Goal: Task Accomplishment & Management: Manage account settings

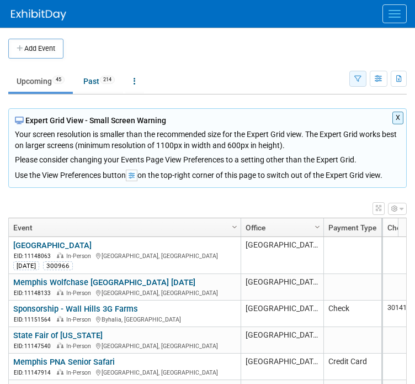
click at [354, 76] on button "button" at bounding box center [357, 79] width 17 height 16
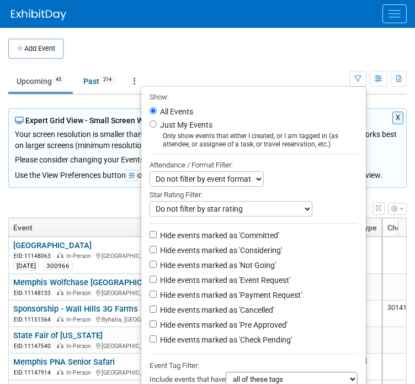
click at [271, 61] on td "Upcoming 45 Past 214 All Events 259 Past and Upcoming Grouped Annually Events g…" at bounding box center [178, 77] width 341 height 36
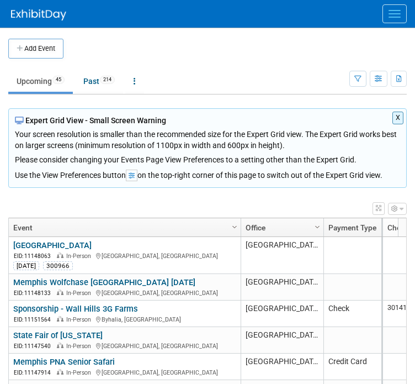
click at [401, 10] on button "Menu" at bounding box center [395, 13] width 24 height 19
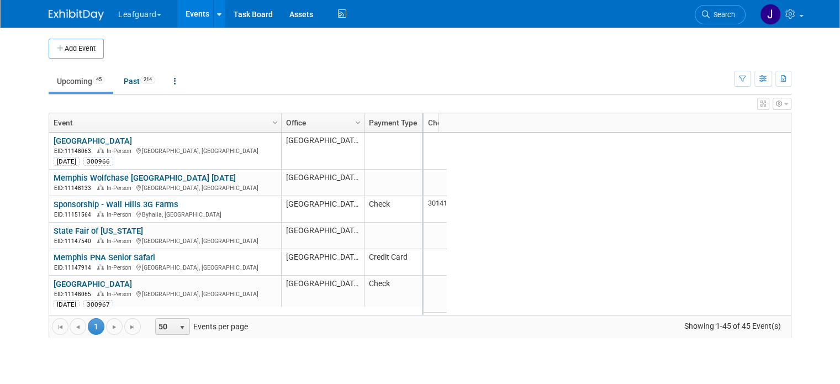
click at [146, 8] on button "Leafguard" at bounding box center [146, 12] width 58 height 24
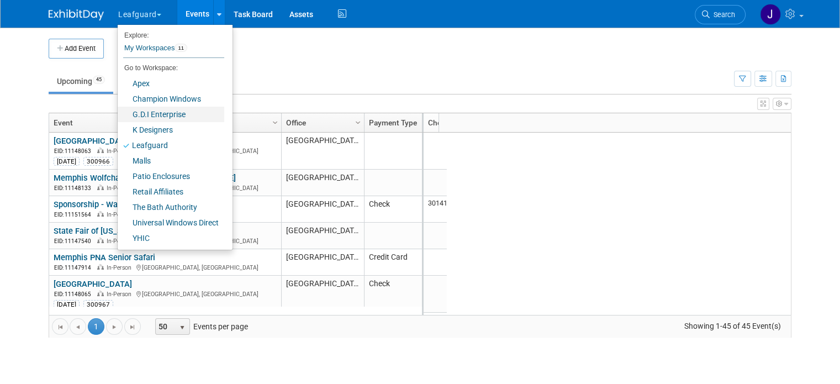
click at [158, 113] on link "G.D.I Enterprise" at bounding box center [171, 114] width 107 height 15
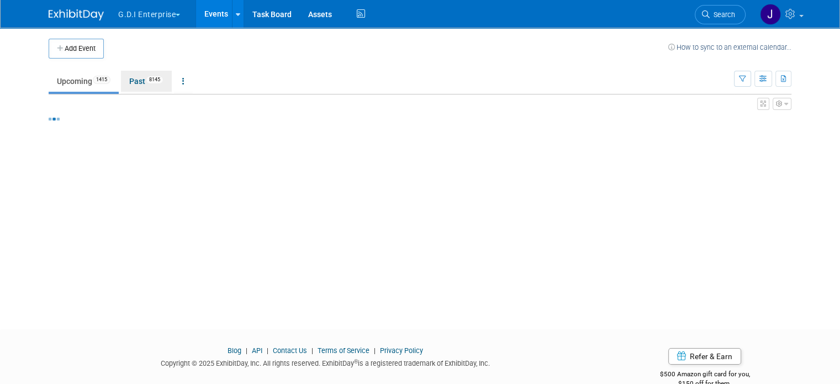
click at [136, 81] on link "Past 8145" at bounding box center [146, 81] width 51 height 21
click at [132, 75] on link "Past 8145" at bounding box center [146, 81] width 51 height 21
click at [131, 84] on link "Past 8145" at bounding box center [146, 81] width 51 height 21
click at [133, 83] on link "Past 8145" at bounding box center [146, 81] width 51 height 21
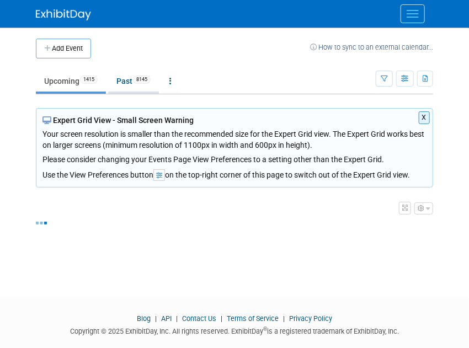
click at [126, 81] on link "Past 8145" at bounding box center [133, 81] width 51 height 21
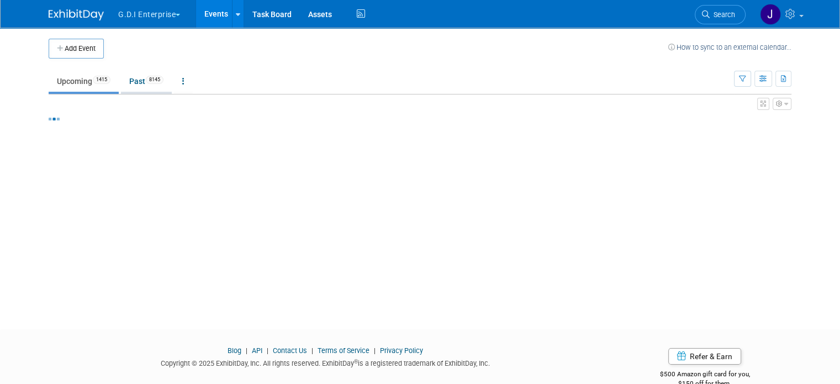
click at [144, 84] on link "Past 8145" at bounding box center [146, 81] width 51 height 21
click at [146, 81] on span "8145" at bounding box center [155, 80] width 18 height 8
click at [179, 82] on link at bounding box center [183, 81] width 19 height 21
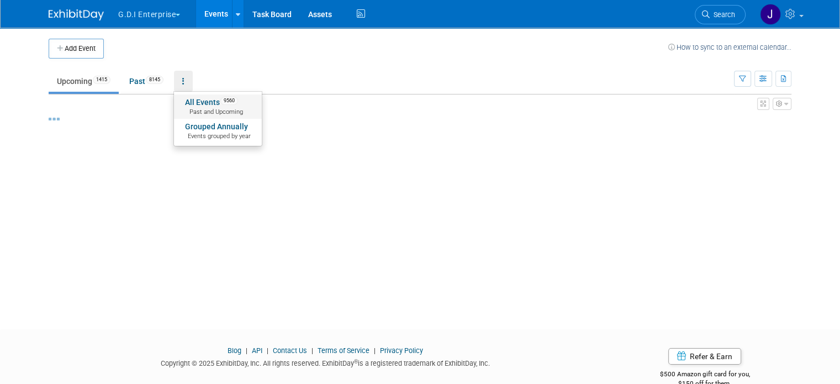
click at [224, 108] on span "Past and Upcoming" at bounding box center [218, 112] width 66 height 9
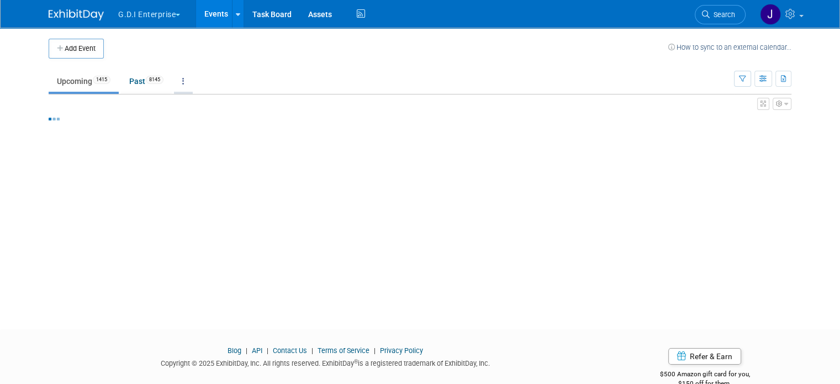
click at [182, 81] on link at bounding box center [183, 81] width 19 height 21
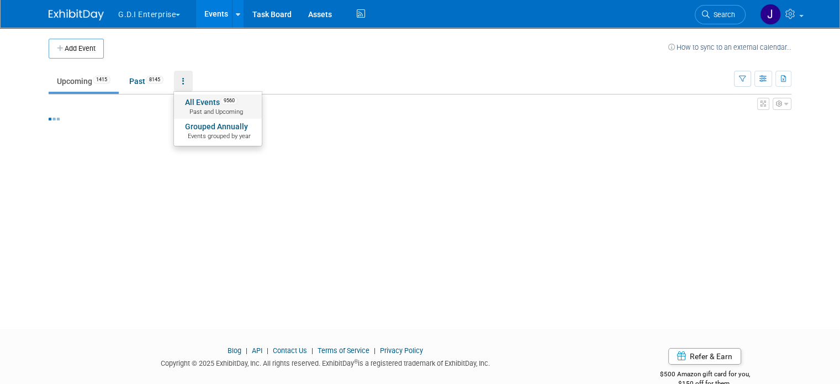
click at [218, 104] on link "All Events 9560 Past and Upcoming" at bounding box center [218, 106] width 88 height 24
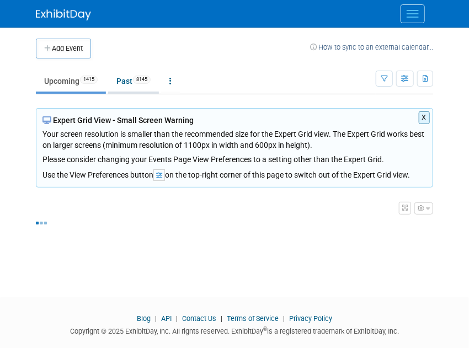
click at [144, 86] on link "Past 8145" at bounding box center [133, 81] width 51 height 21
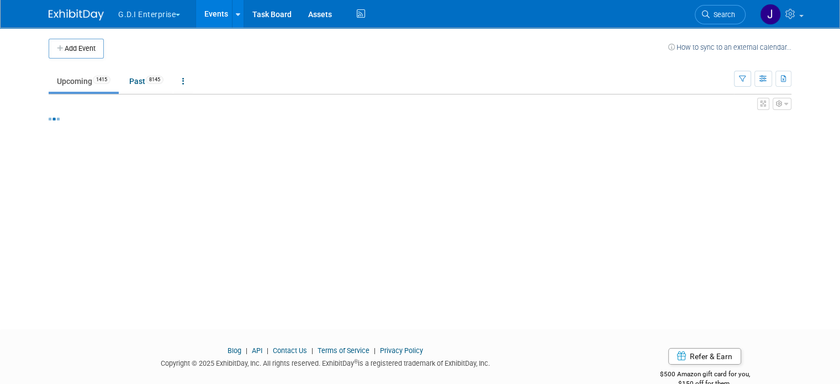
click at [74, 10] on img at bounding box center [76, 14] width 55 height 11
click at [65, 12] on img at bounding box center [76, 14] width 55 height 11
click at [787, 79] on icon "button" at bounding box center [783, 79] width 6 height 7
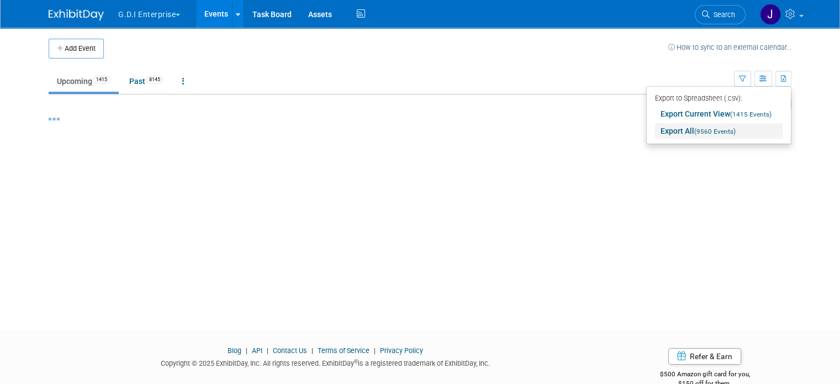
click at [735, 130] on span "(9560 Events)" at bounding box center [714, 132] width 41 height 8
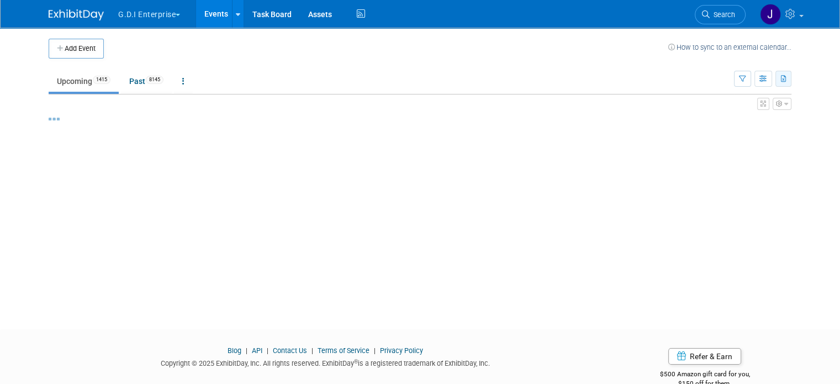
click at [790, 83] on button "button" at bounding box center [783, 79] width 16 height 16
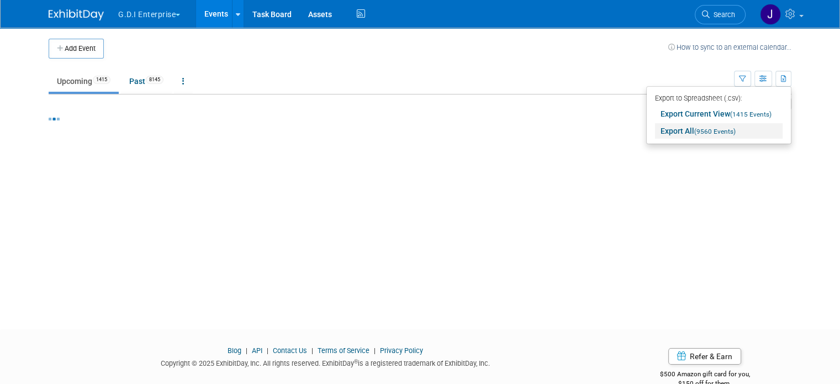
click at [724, 134] on span "(9560 Events)" at bounding box center [714, 132] width 41 height 8
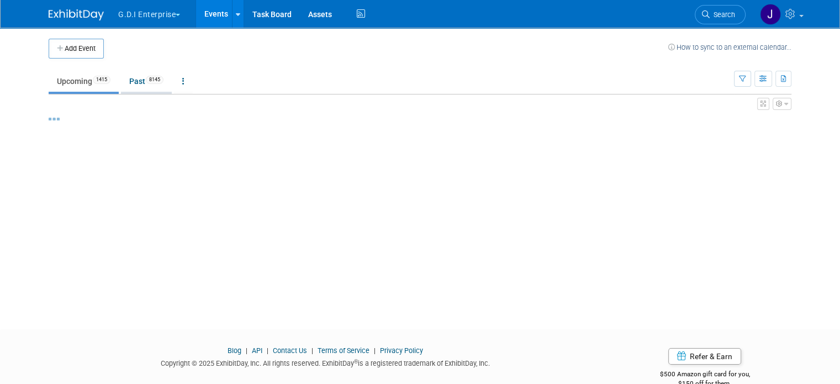
click at [121, 75] on link "Past 8145" at bounding box center [146, 81] width 51 height 21
click at [128, 80] on link "Past 8145" at bounding box center [146, 81] width 51 height 21
click at [129, 80] on link "Past 8145" at bounding box center [146, 81] width 51 height 21
click at [169, 13] on button "G.D.I Enterprise" at bounding box center [155, 12] width 77 height 24
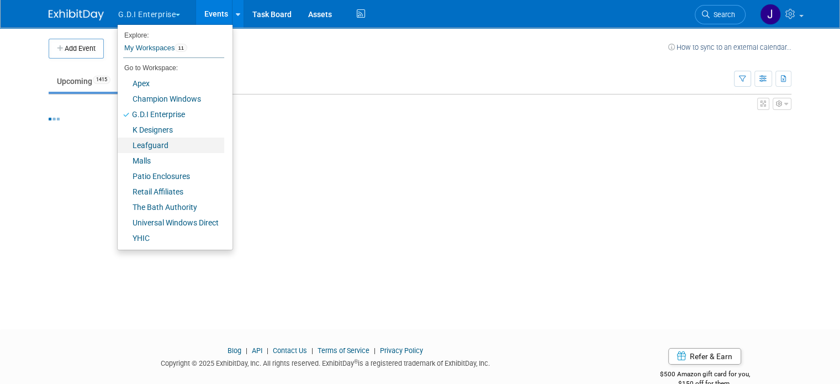
click at [142, 145] on link "Leafguard" at bounding box center [171, 144] width 107 height 15
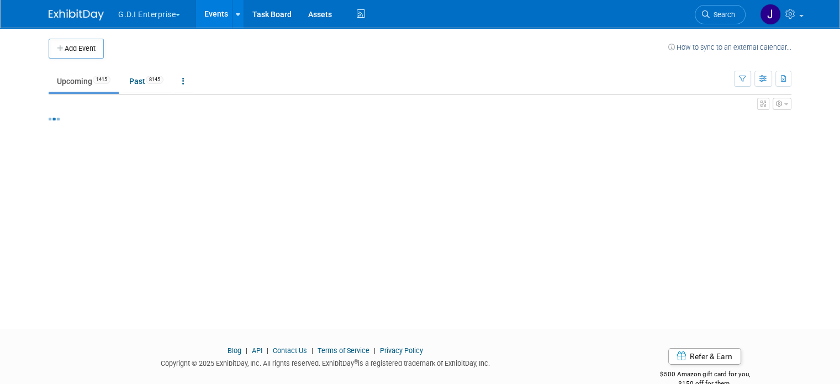
click at [160, 15] on button "G.D.I Enterprise" at bounding box center [155, 12] width 77 height 24
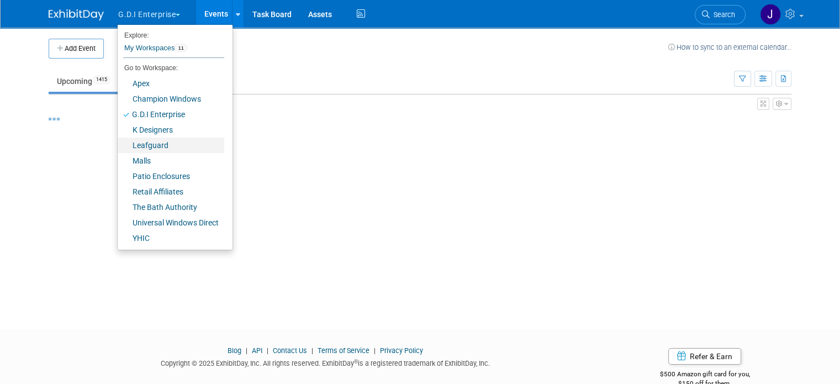
click at [145, 147] on link "Leafguard" at bounding box center [171, 144] width 107 height 15
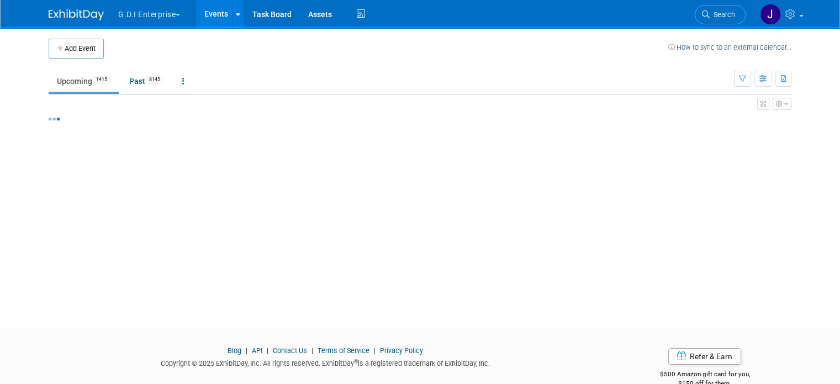
drag, startPoint x: 140, startPoint y: 12, endPoint x: 144, endPoint y: 17, distance: 6.3
click at [140, 12] on button "G.D.I Enterprise" at bounding box center [155, 12] width 77 height 24
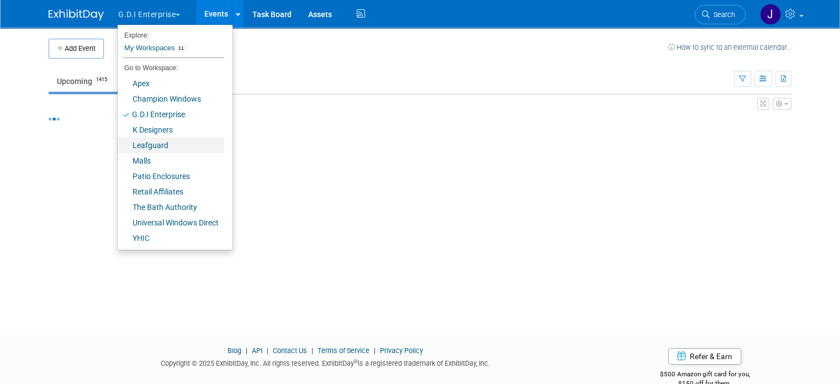
click at [142, 148] on link "Leafguard" at bounding box center [171, 144] width 107 height 15
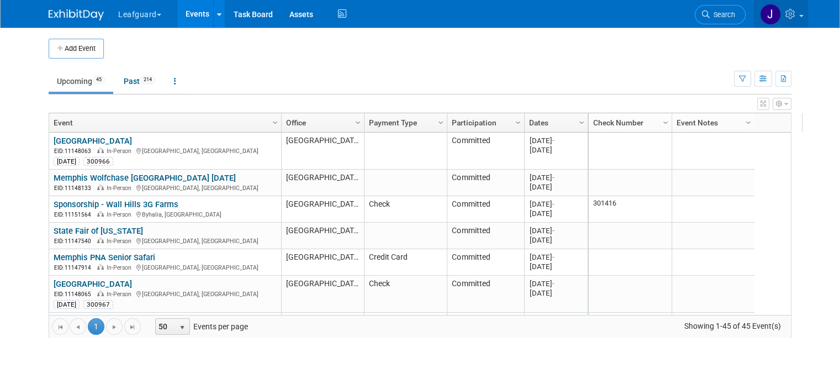
click at [795, 18] on icon at bounding box center [791, 14] width 13 height 10
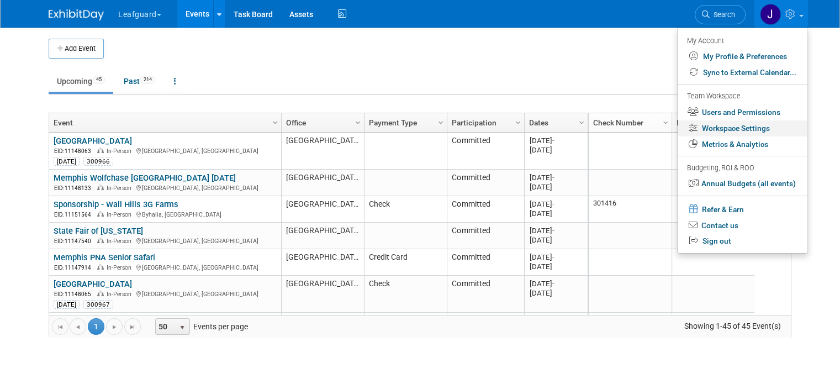
click at [753, 129] on link "Workspace Settings" at bounding box center [742, 128] width 130 height 16
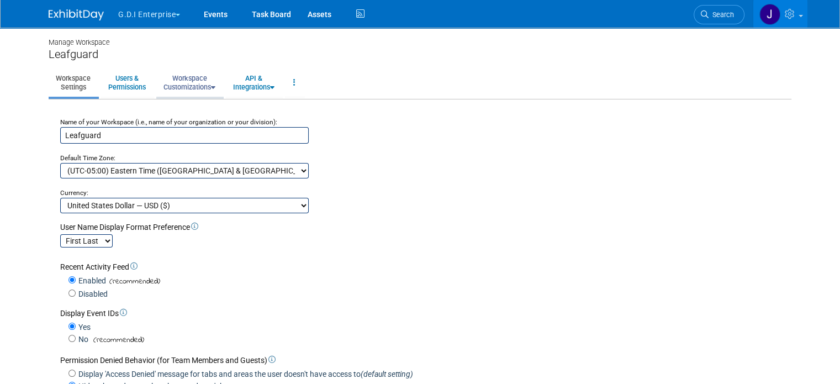
click at [194, 76] on link "Workspace Customizations" at bounding box center [189, 82] width 66 height 27
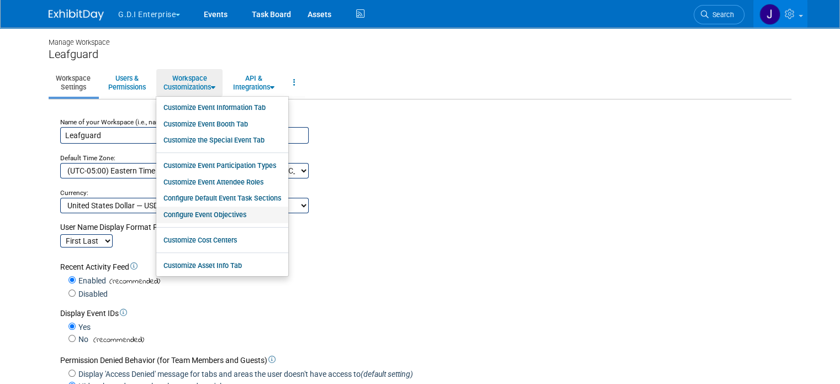
click at [203, 213] on link "Configure Event Objectives" at bounding box center [222, 214] width 132 height 17
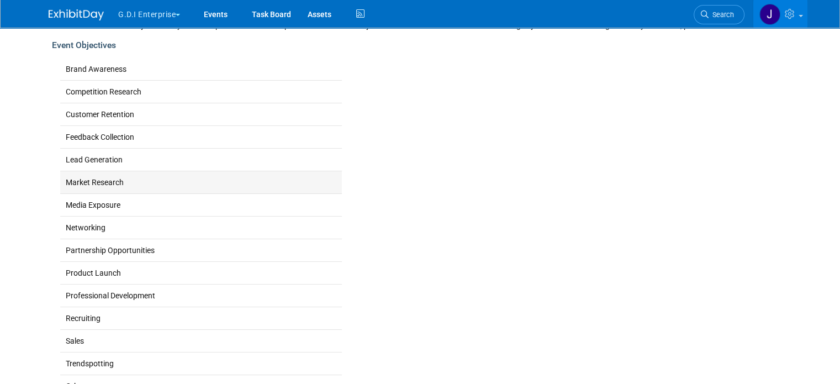
scroll to position [82, 0]
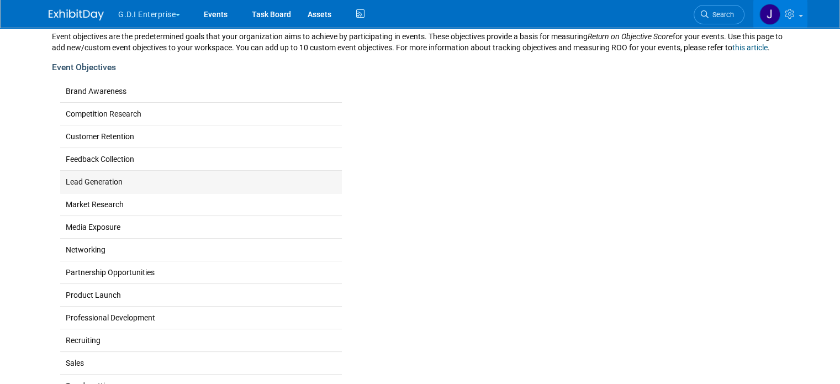
click at [94, 189] on td "Lead Generation" at bounding box center [201, 182] width 282 height 23
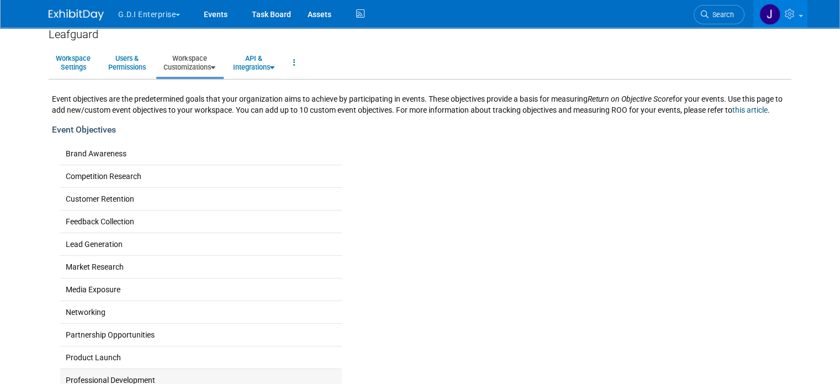
scroll to position [193, 0]
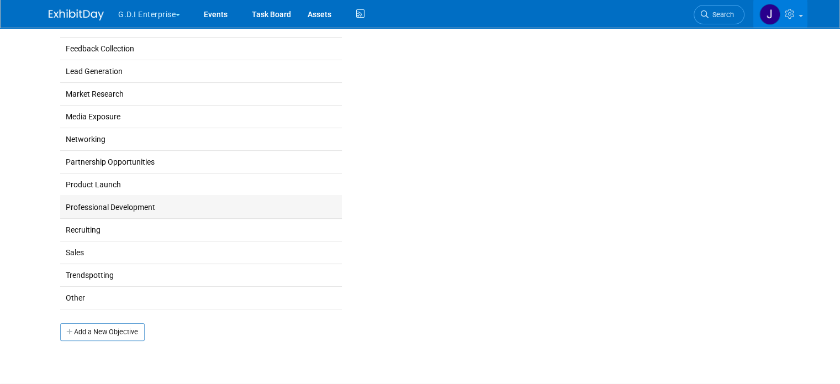
click at [91, 214] on td "Professional Development" at bounding box center [201, 207] width 282 height 23
click at [77, 229] on span "Recruiting" at bounding box center [83, 229] width 35 height 9
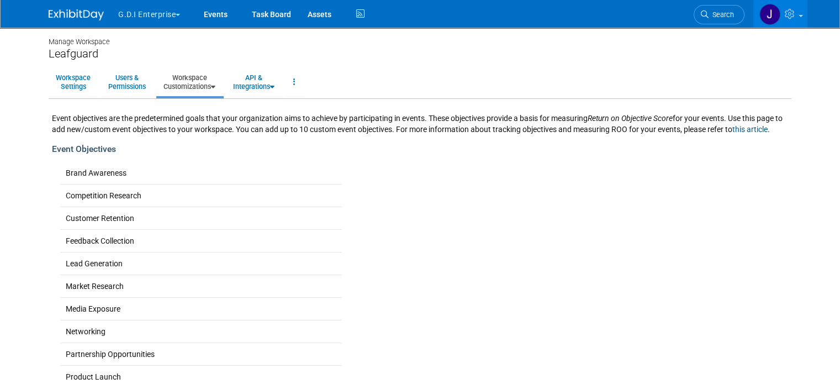
scroll to position [0, 0]
click at [211, 86] on icon at bounding box center [213, 87] width 4 height 7
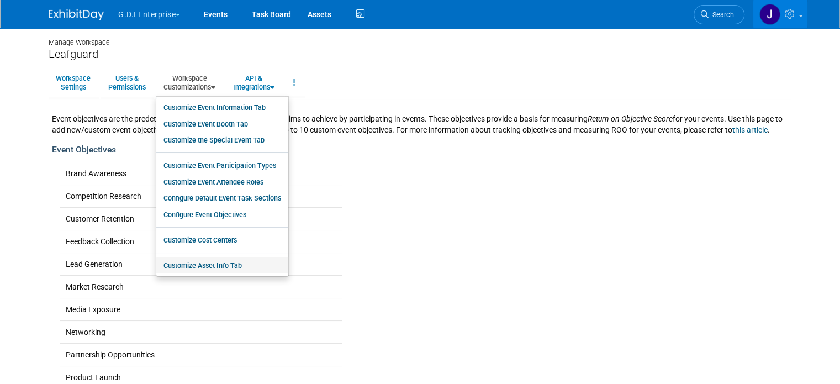
click at [214, 264] on link "Customize Asset Info Tab" at bounding box center [222, 265] width 132 height 17
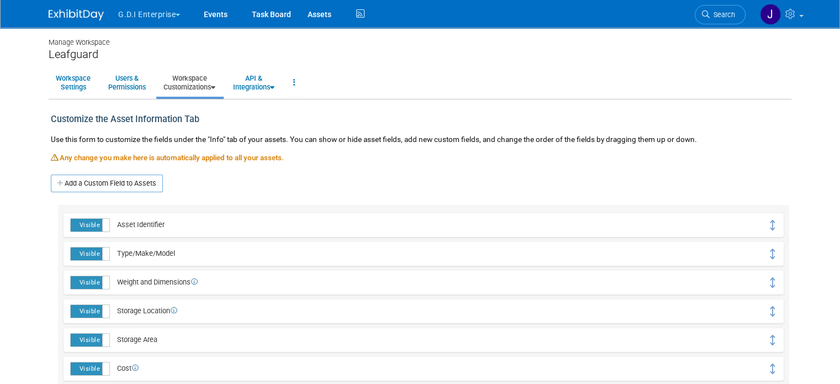
click at [196, 95] on link "Workspace Customizations" at bounding box center [189, 82] width 66 height 27
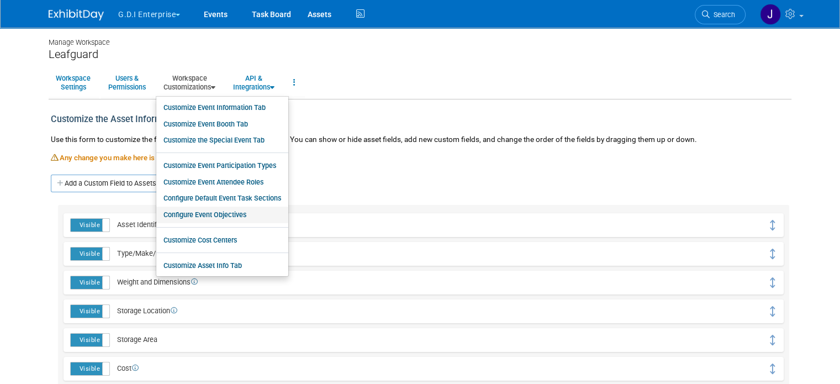
click at [212, 216] on link "Configure Event Objectives" at bounding box center [222, 214] width 132 height 17
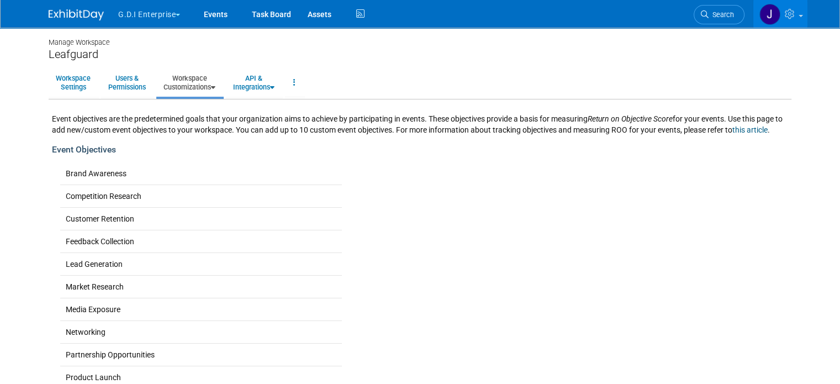
click at [195, 86] on link "Workspace Customizations" at bounding box center [189, 82] width 66 height 27
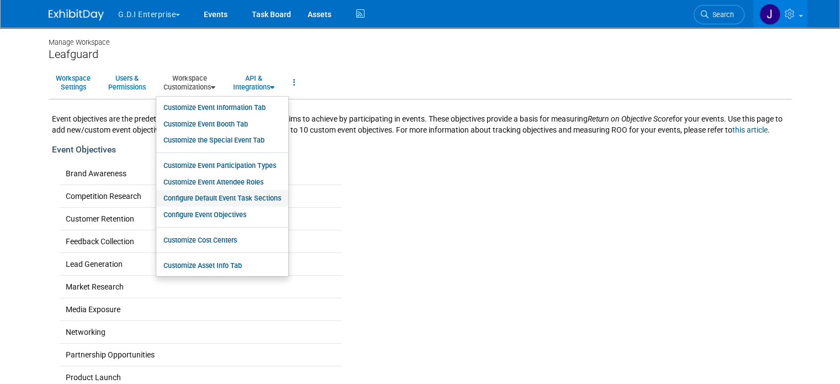
click at [227, 200] on link "Configure Default Event Task Sections" at bounding box center [222, 198] width 132 height 17
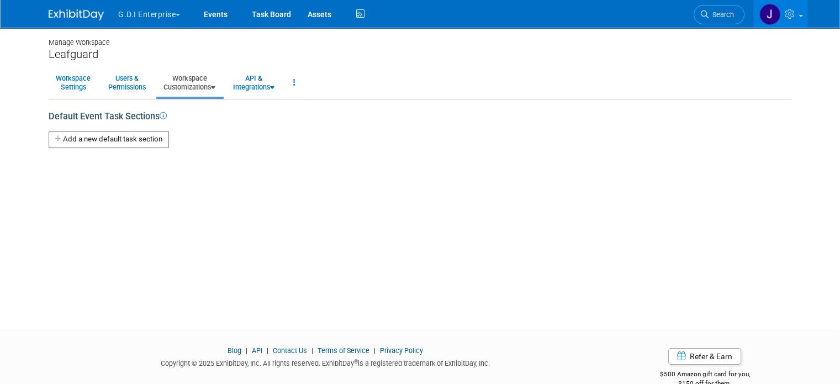
click at [201, 78] on link "Workspace Customizations" at bounding box center [189, 82] width 66 height 27
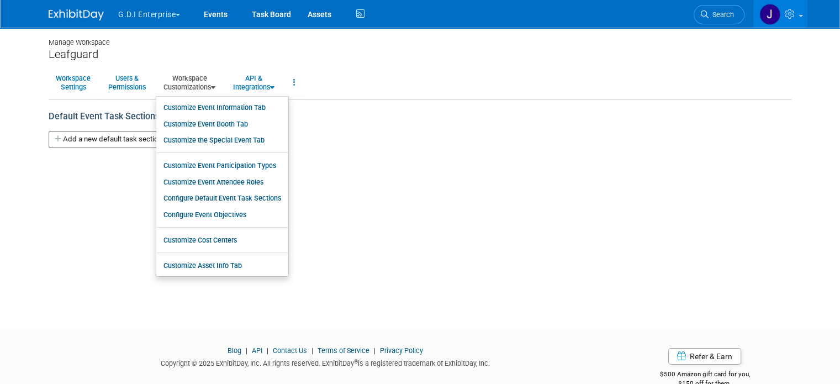
drag, startPoint x: 436, startPoint y: 198, endPoint x: 344, endPoint y: 138, distance: 109.6
click at [436, 198] on div "Manage Workspace Leafguard Workspace Settings Users & Permissions Workspace Cus…" at bounding box center [419, 169] width 759 height 282
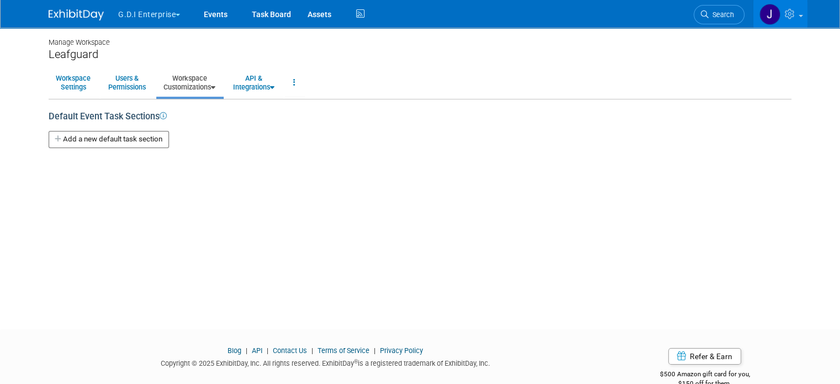
click at [70, 8] on link at bounding box center [83, 9] width 68 height 9
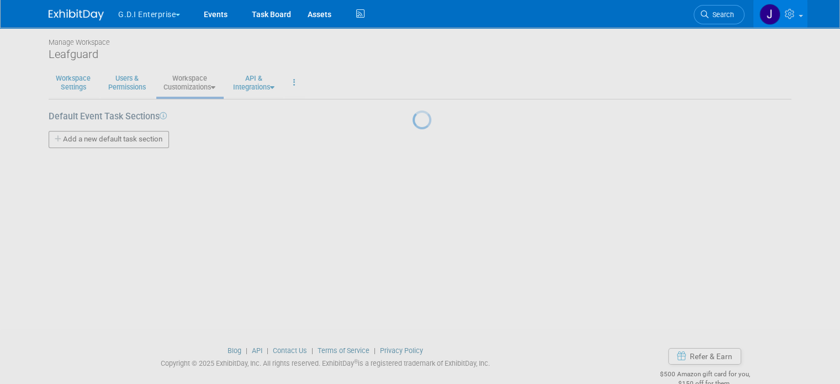
click at [153, 6] on button "G.D.I Enterprise" at bounding box center [155, 12] width 77 height 24
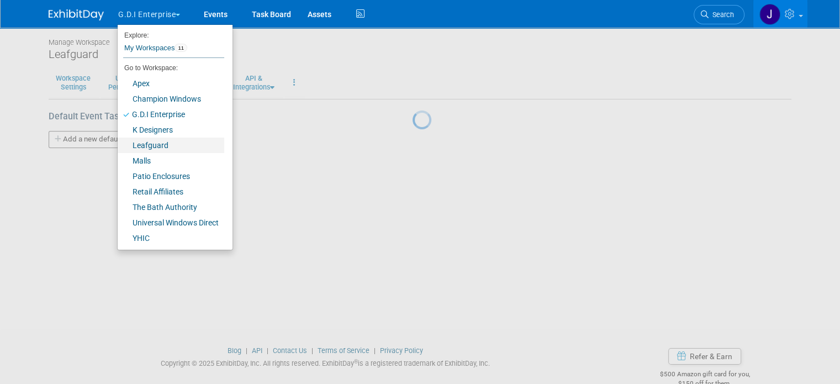
click at [144, 146] on link "Leafguard" at bounding box center [171, 144] width 107 height 15
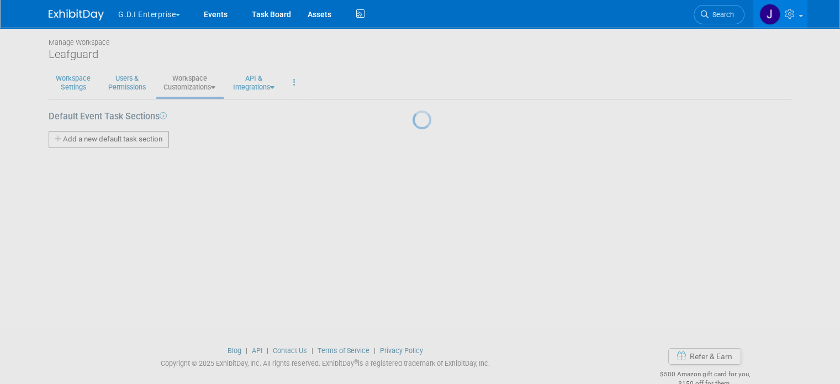
click at [166, 15] on button "G.D.I Enterprise" at bounding box center [155, 12] width 77 height 24
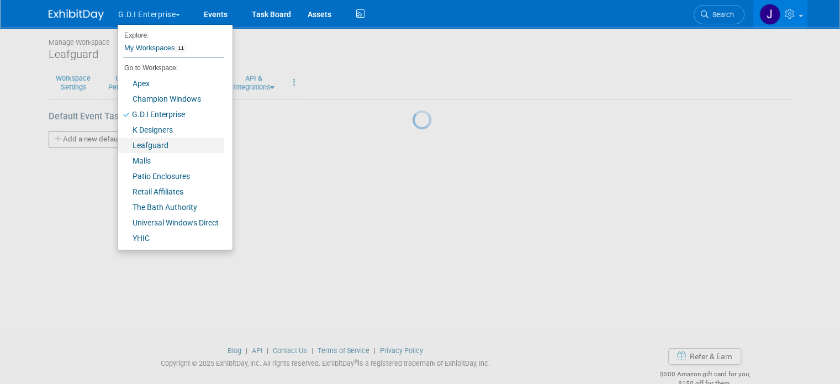
click at [141, 142] on link "Leafguard" at bounding box center [171, 144] width 107 height 15
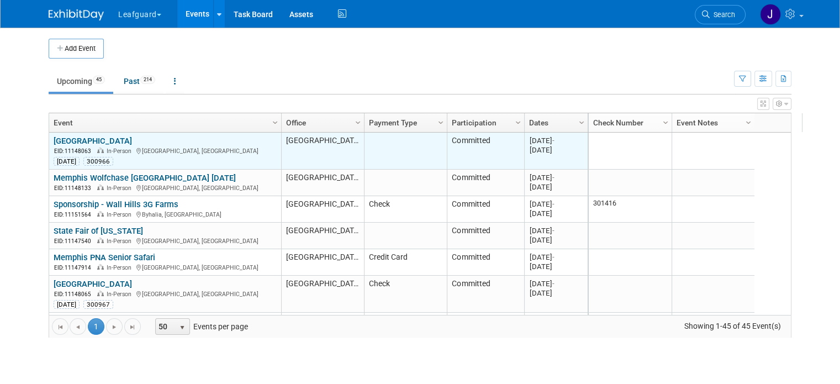
click at [84, 137] on link "[GEOGRAPHIC_DATA]" at bounding box center [93, 141] width 78 height 10
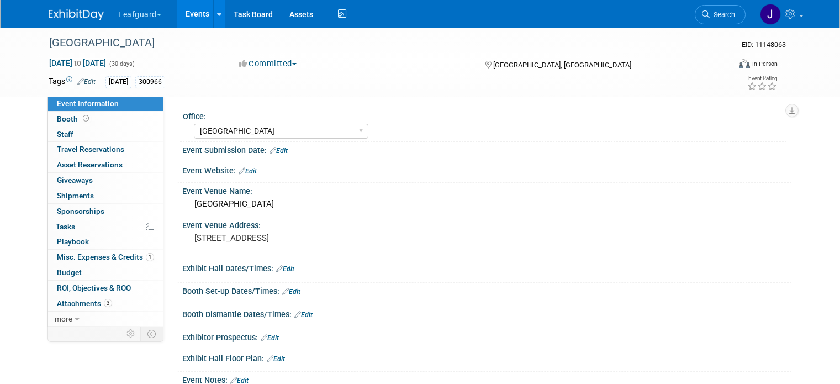
select select "[GEOGRAPHIC_DATA]"
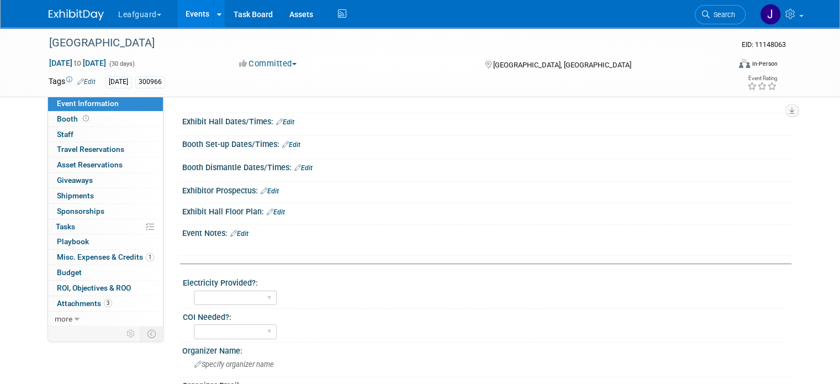
scroll to position [147, 0]
click at [265, 189] on link "Edit" at bounding box center [270, 191] width 18 height 8
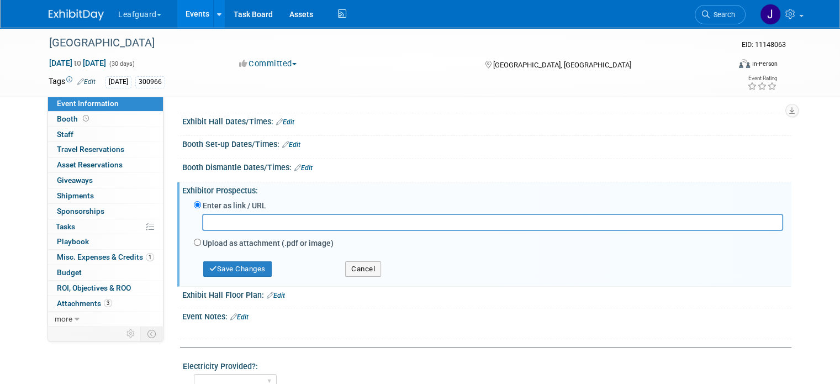
click at [258, 216] on input "text" at bounding box center [492, 222] width 581 height 17
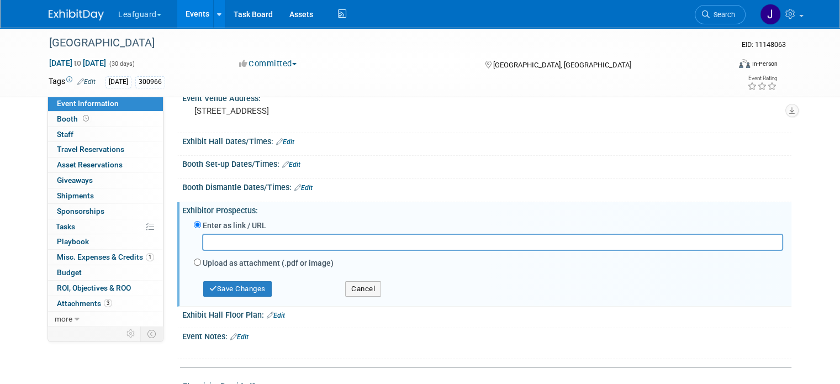
scroll to position [128, 0]
click at [282, 261] on label "Upload as attachment (.pdf or image)" at bounding box center [268, 261] width 131 height 11
click at [201, 261] on input "Upload as attachment (.pdf or image)" at bounding box center [197, 260] width 7 height 7
radio input "true"
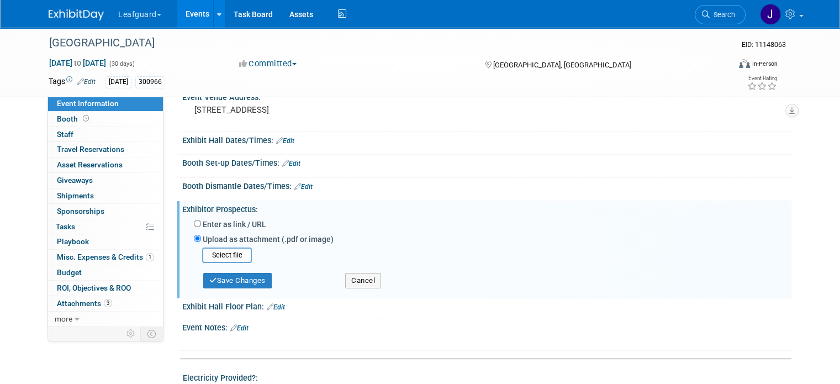
click at [227, 222] on label "Enter as link / URL" at bounding box center [234, 224] width 63 height 11
click at [201, 222] on input "Enter as link / URL" at bounding box center [197, 223] width 7 height 7
radio input "true"
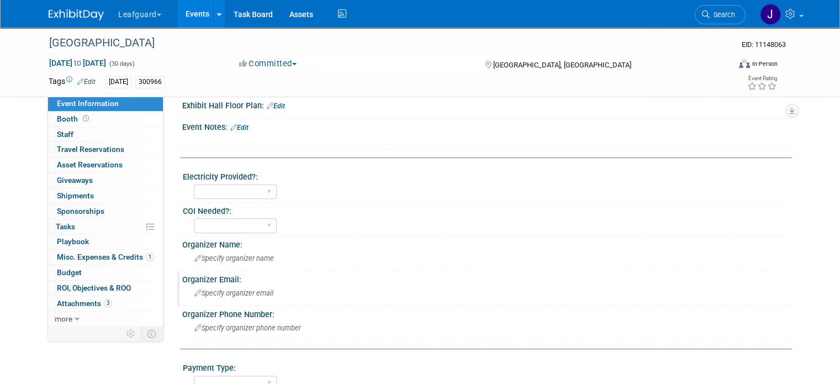
scroll to position [496, 0]
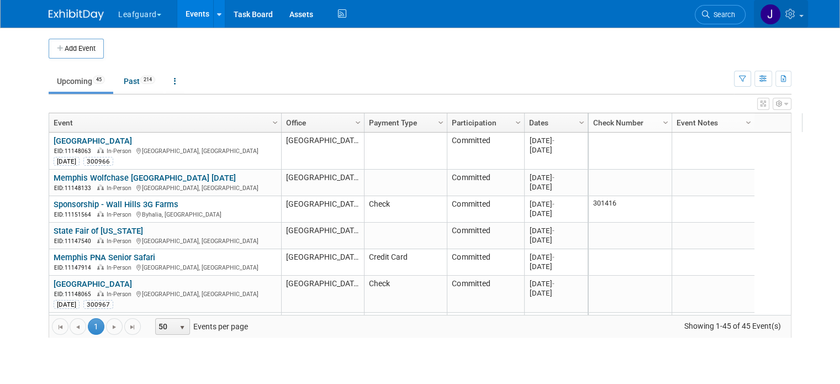
click at [798, 18] on icon at bounding box center [791, 14] width 13 height 10
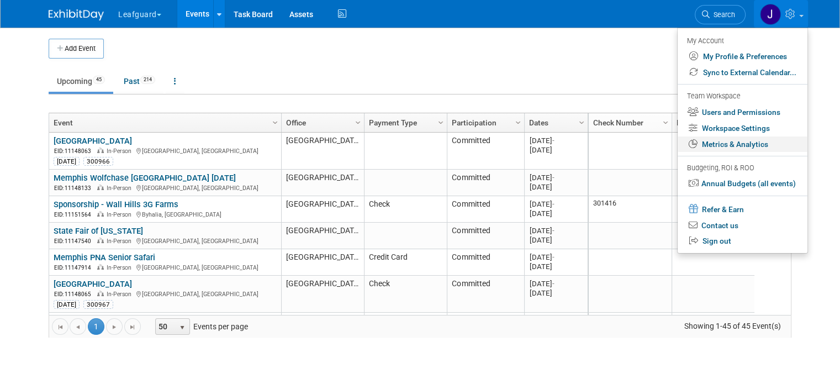
click at [755, 142] on link "Metrics & Analytics" at bounding box center [742, 144] width 130 height 16
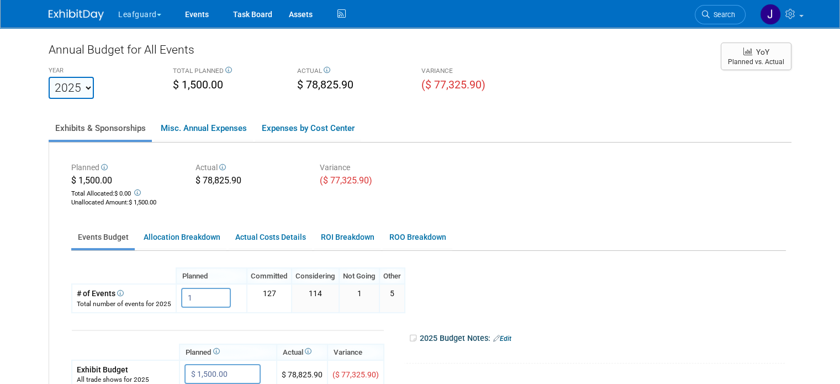
click at [69, 12] on img at bounding box center [76, 14] width 55 height 11
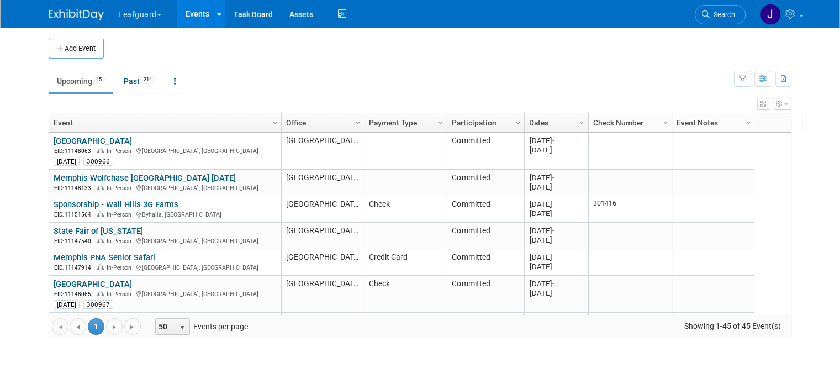
click at [114, 177] on link "Memphis Wolfchase [GEOGRAPHIC_DATA] [DATE]" at bounding box center [145, 178] width 182 height 10
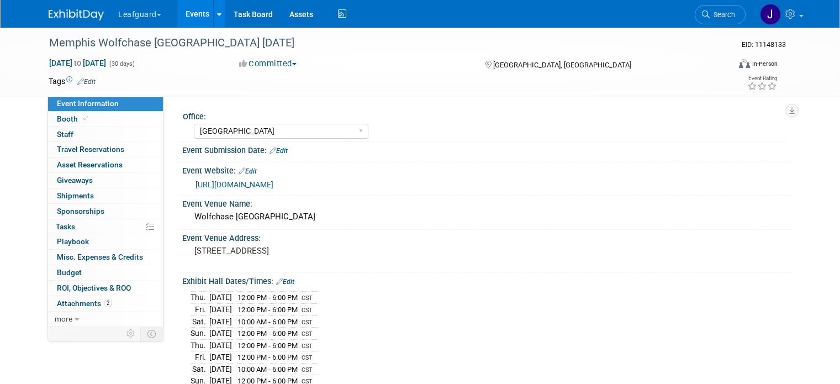
select select "[GEOGRAPHIC_DATA]"
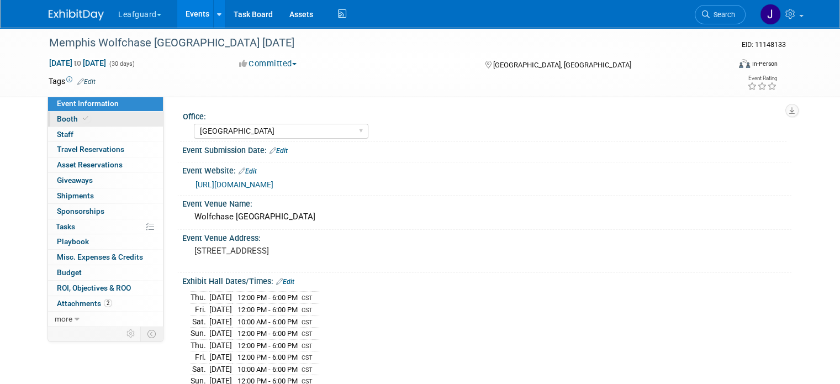
click at [82, 119] on link "Booth" at bounding box center [105, 118] width 115 height 15
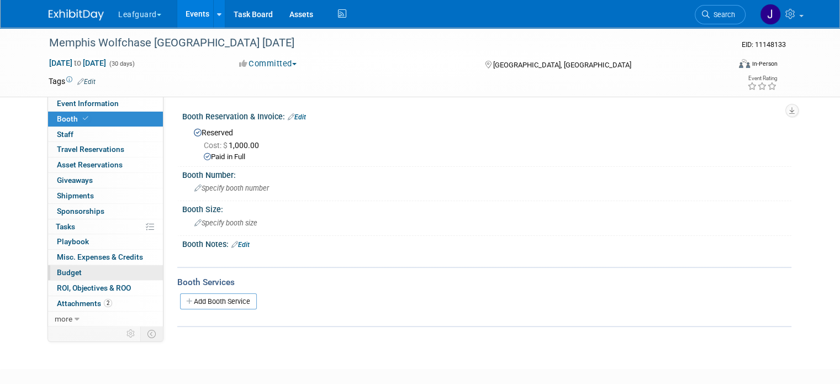
click at [82, 272] on link "Budget" at bounding box center [105, 272] width 115 height 15
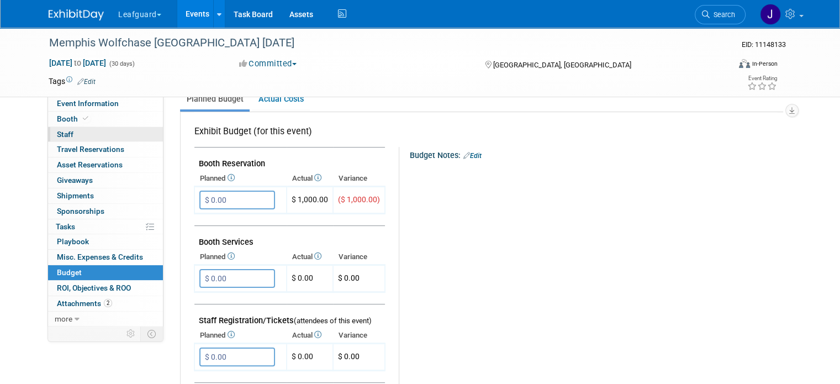
scroll to position [73, 0]
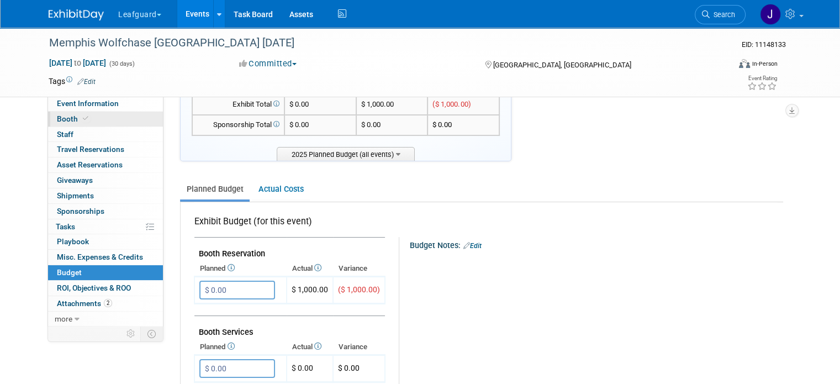
click at [83, 119] on icon at bounding box center [86, 118] width 6 height 6
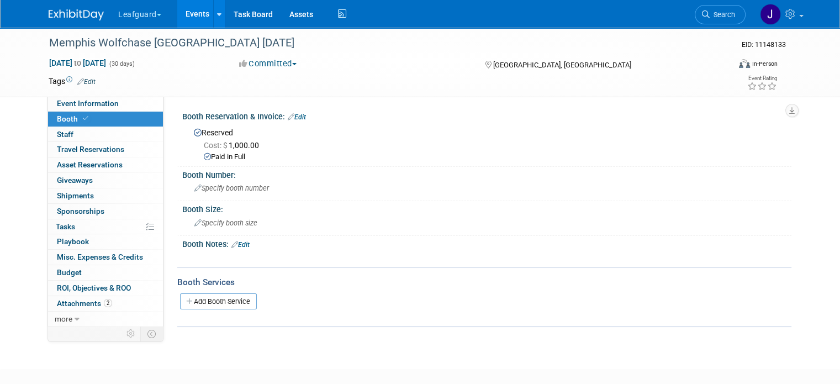
click at [64, 13] on img at bounding box center [76, 14] width 55 height 11
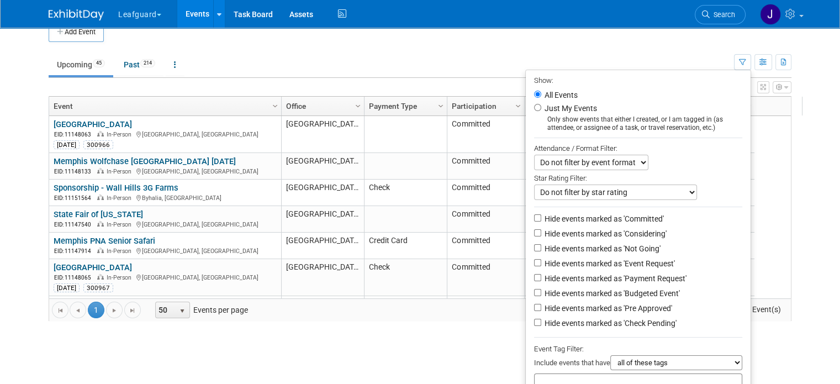
scroll to position [78, 0]
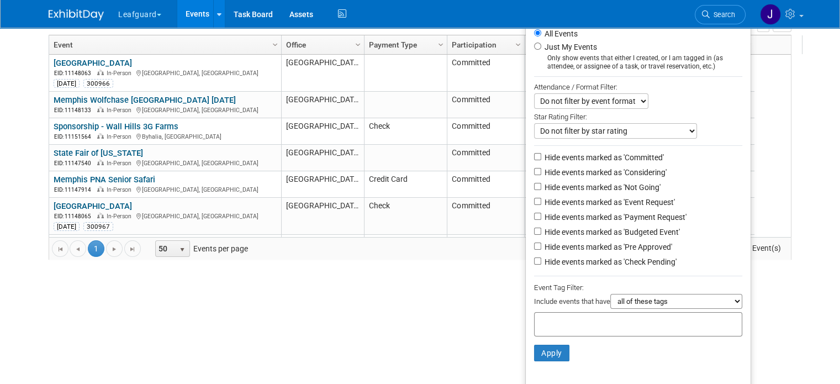
click at [810, 110] on body "Leafguard Explore: My Workspaces 11 Go to Workspace: Apex Champion Windows G.D.…" at bounding box center [420, 114] width 840 height 384
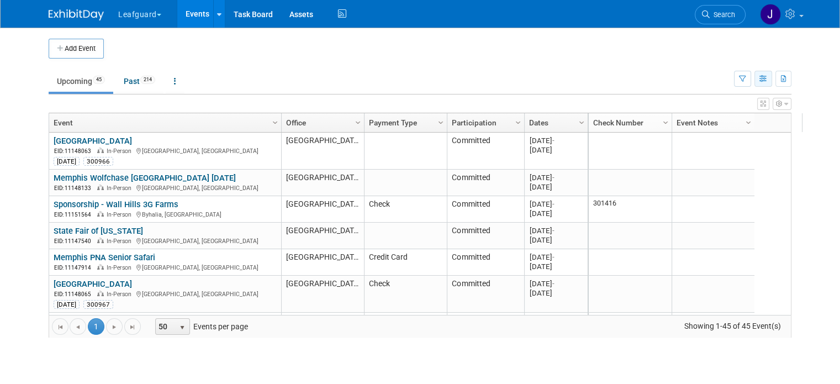
click at [767, 78] on icon "button" at bounding box center [763, 79] width 8 height 7
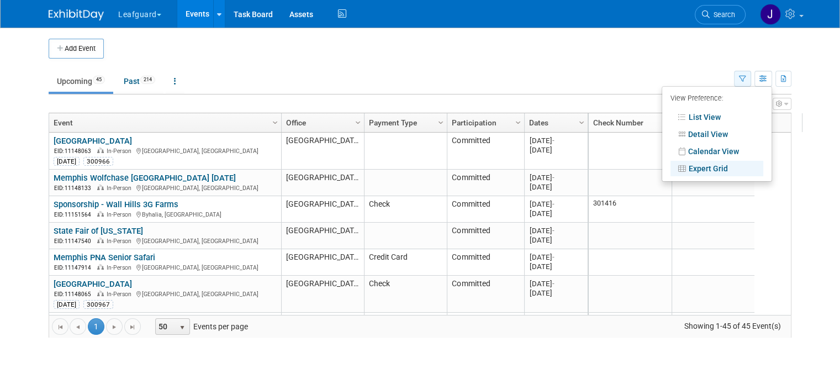
click at [746, 76] on icon "button" at bounding box center [742, 79] width 7 height 7
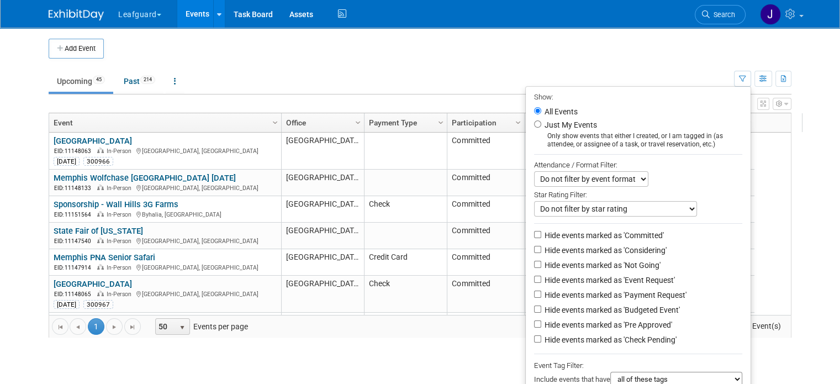
click at [521, 67] on td "Upcoming 45 Past 214 All Events 259 Past and Upcoming Grouped Annually Events g…" at bounding box center [391, 77] width 685 height 36
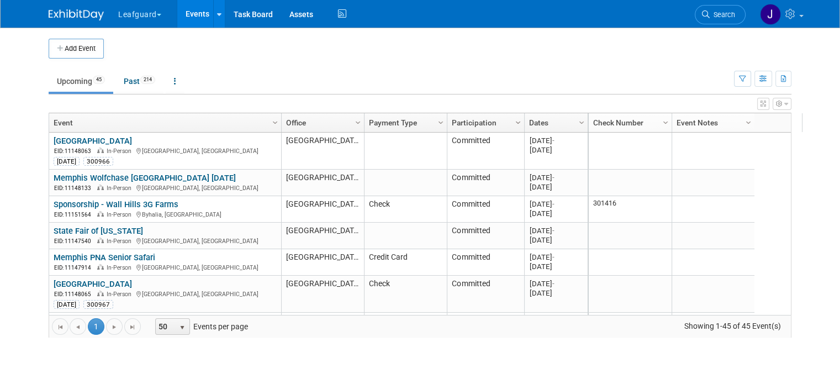
click at [513, 123] on span "Column Settings" at bounding box center [517, 122] width 9 height 9
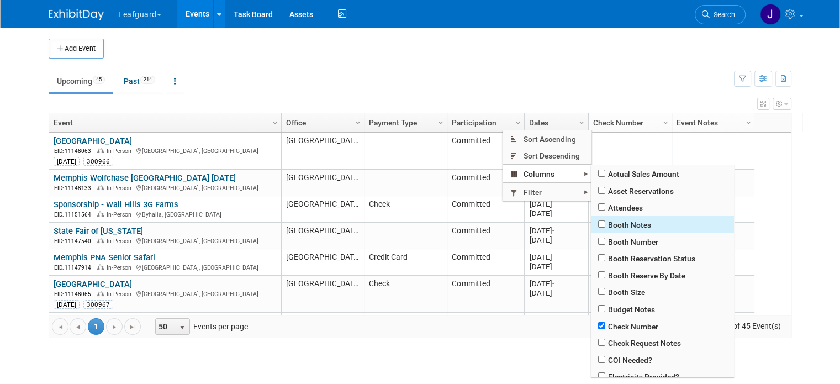
click at [598, 227] on span "Booth Notes" at bounding box center [662, 224] width 142 height 17
checkbox input "true"
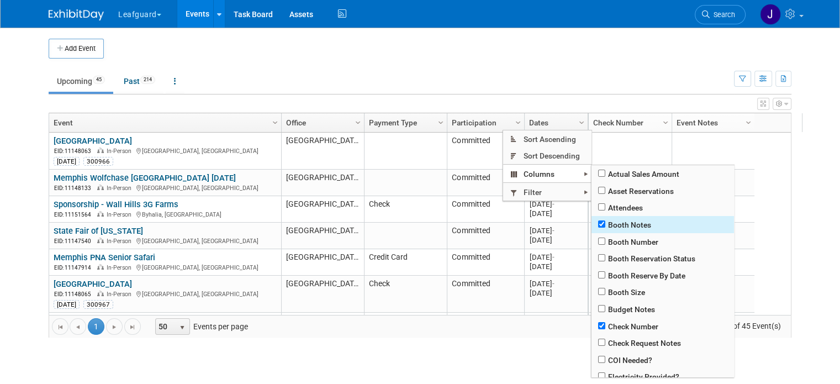
checkbox input "true"
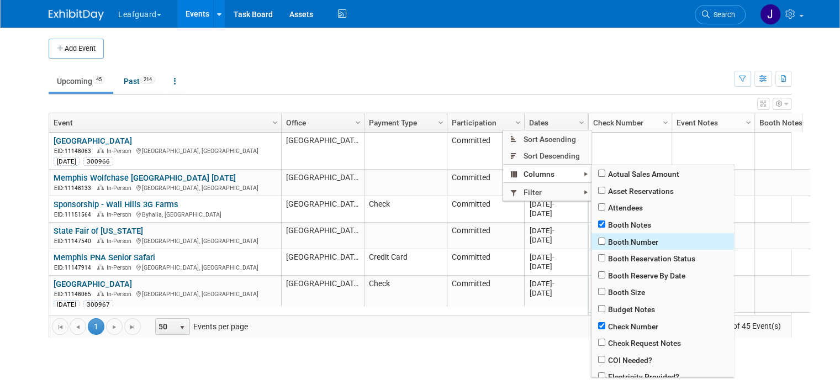
click at [599, 247] on span "Booth Number" at bounding box center [662, 241] width 142 height 17
checkbox input "true"
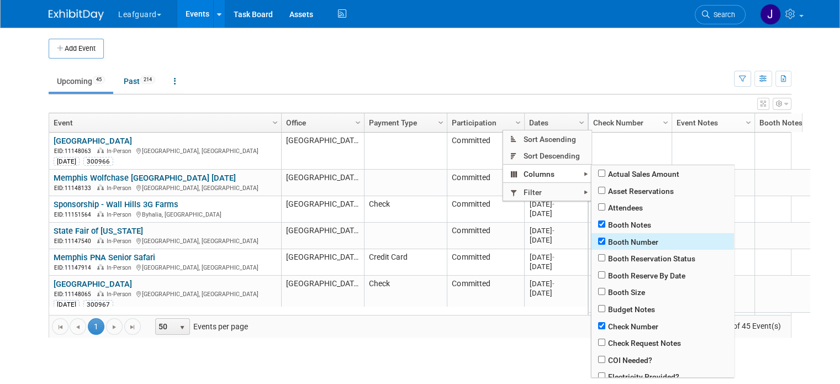
checkbox input "true"
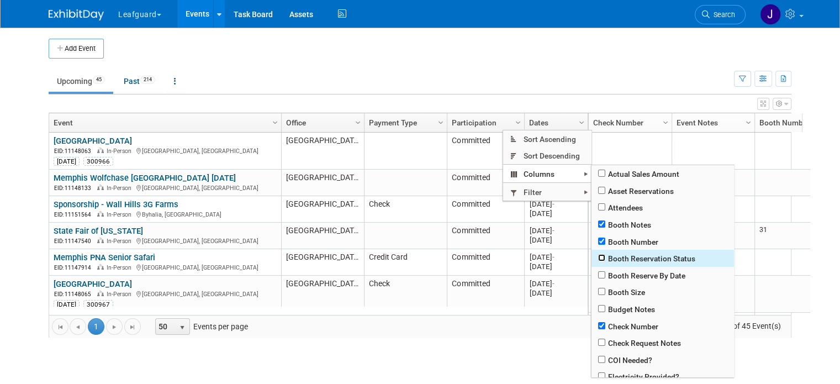
click at [601, 260] on input "checkbox" at bounding box center [601, 257] width 7 height 7
checkbox input "true"
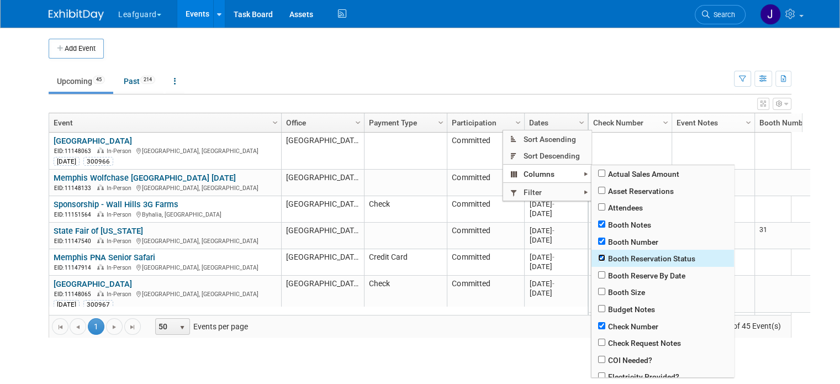
checkbox input "true"
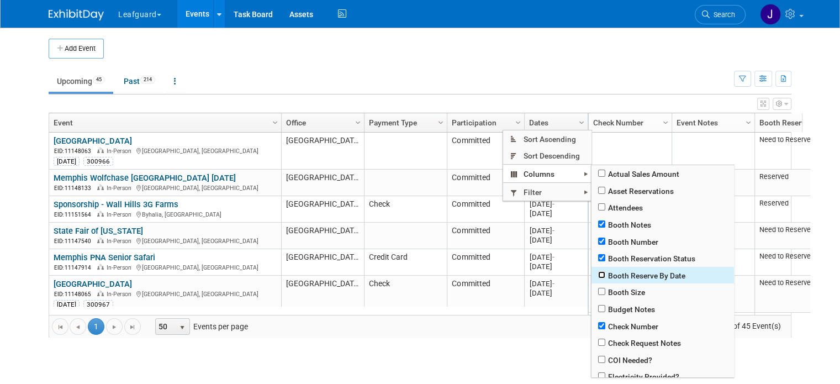
click at [600, 273] on input "checkbox" at bounding box center [601, 274] width 7 height 7
checkbox input "true"
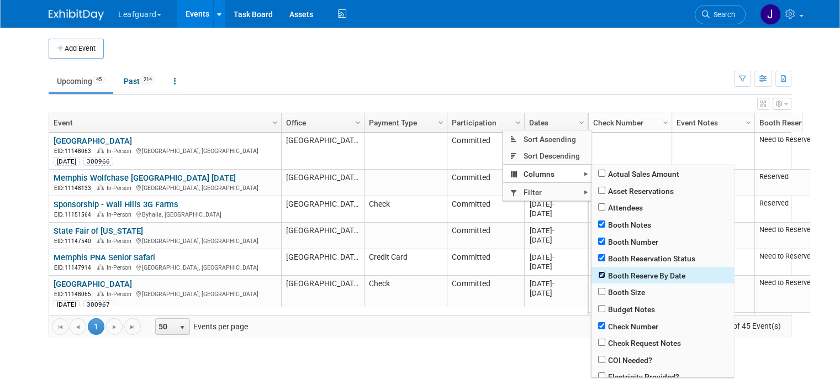
checkbox input "true"
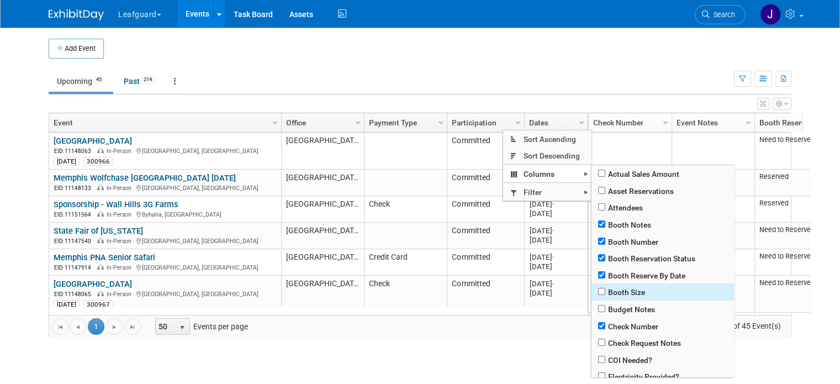
click at [598, 296] on span "Booth Size" at bounding box center [662, 291] width 142 height 17
checkbox input "true"
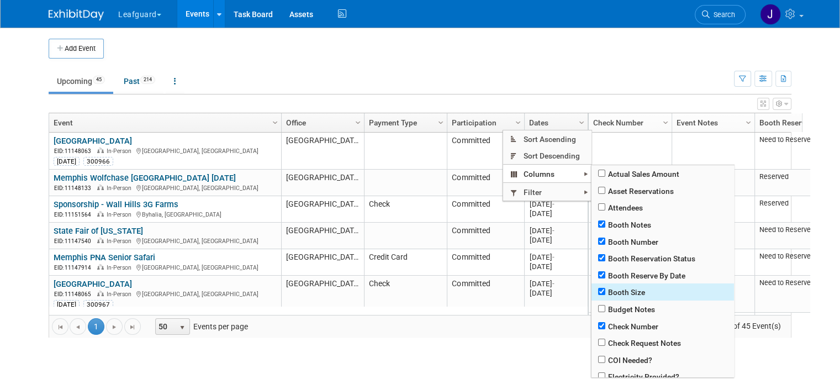
checkbox input "true"
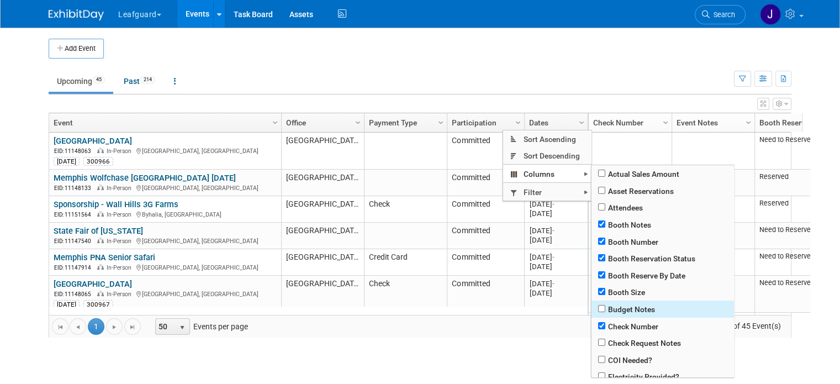
click at [600, 314] on span "Budget Notes" at bounding box center [662, 308] width 142 height 17
checkbox input "true"
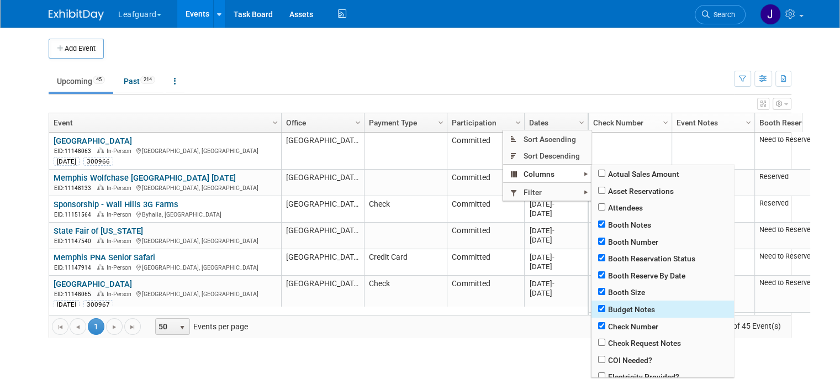
checkbox input "true"
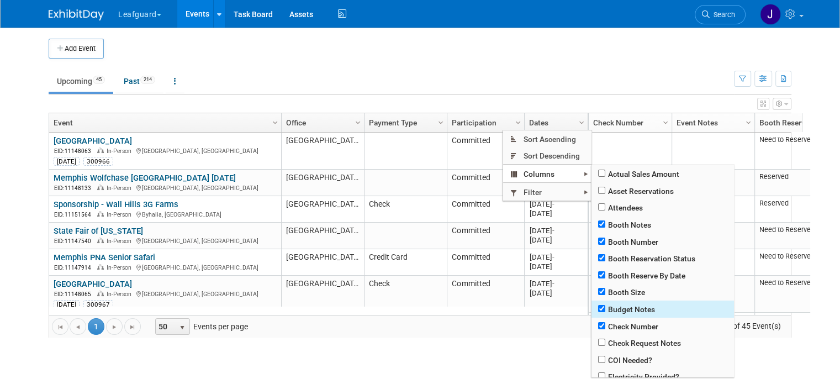
checkbox input "true"
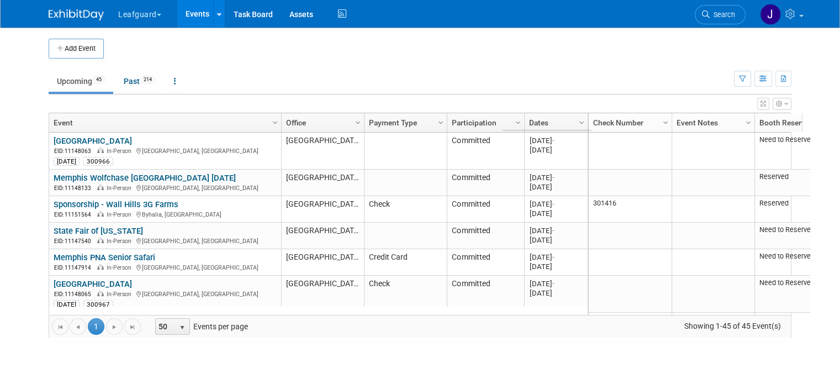
click at [532, 361] on body "Leafguard Explore: My Workspaces 11 Go to Workspace: Apex Champion Windows G.D.…" at bounding box center [420, 192] width 840 height 384
